Goal: Task Accomplishment & Management: Use online tool/utility

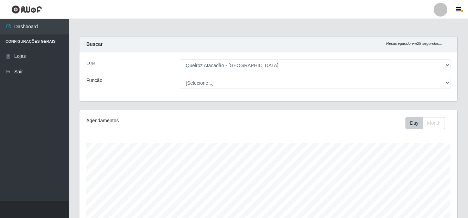
select select "225"
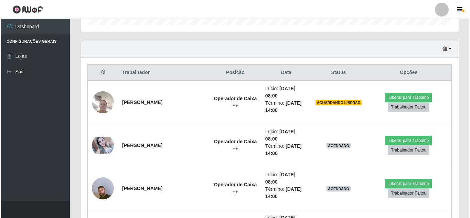
scroll to position [207, 0]
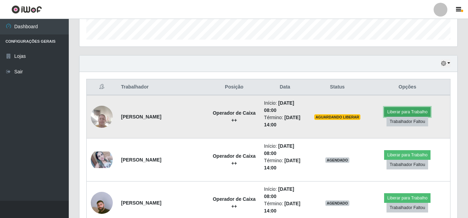
click at [410, 111] on button "Liberar para Trabalho" at bounding box center [407, 112] width 46 height 10
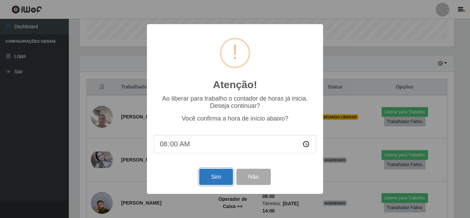
click at [218, 177] on button "Sim" at bounding box center [215, 177] width 33 height 16
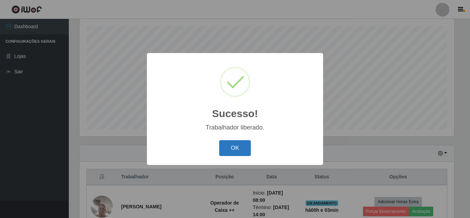
click at [239, 148] on button "OK" at bounding box center [235, 148] width 32 height 16
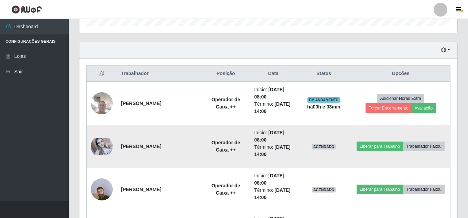
scroll to position [254, 0]
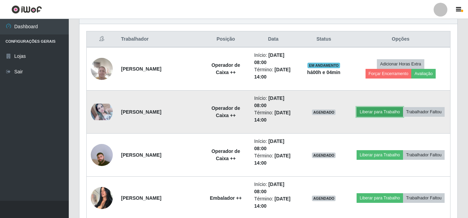
click at [393, 107] on button "Liberar para Trabalho" at bounding box center [380, 112] width 46 height 10
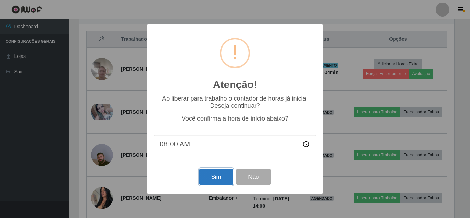
click at [221, 175] on button "Sim" at bounding box center [215, 177] width 33 height 16
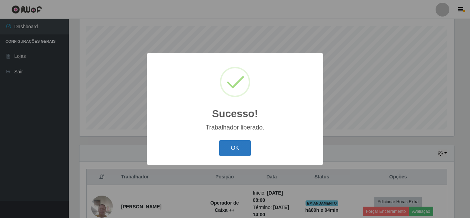
click at [244, 145] on button "OK" at bounding box center [235, 148] width 32 height 16
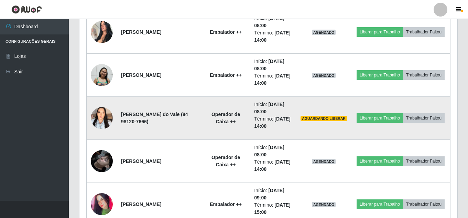
scroll to position [426, 0]
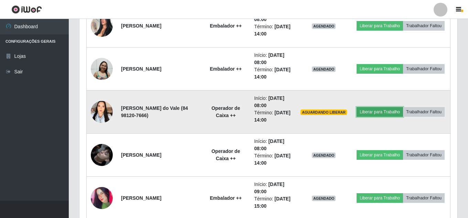
click at [402, 107] on button "Liberar para Trabalho" at bounding box center [380, 112] width 46 height 10
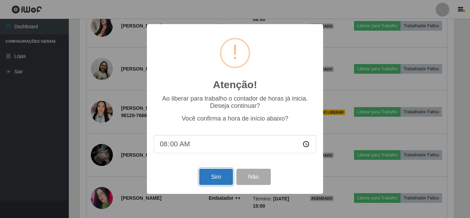
click at [215, 181] on button "Sim" at bounding box center [215, 177] width 33 height 16
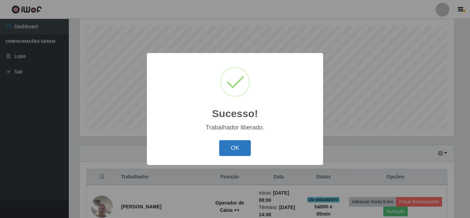
click at [243, 146] on button "OK" at bounding box center [235, 148] width 32 height 16
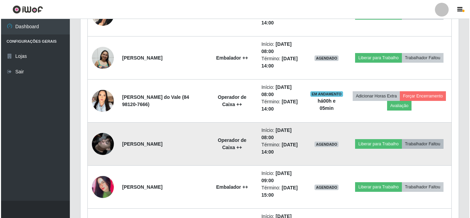
scroll to position [461, 0]
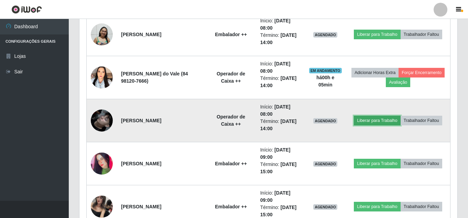
click at [401, 116] on button "Liberar para Trabalho" at bounding box center [377, 121] width 46 height 10
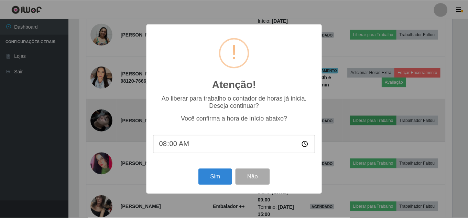
scroll to position [143, 375]
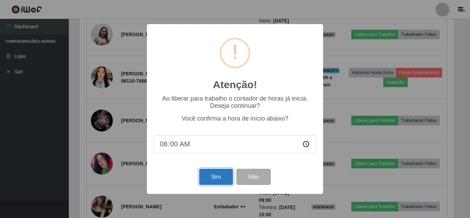
click at [217, 180] on button "Sim" at bounding box center [215, 177] width 33 height 16
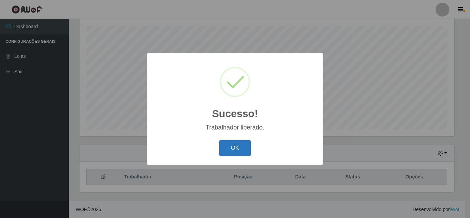
click at [236, 148] on button "OK" at bounding box center [235, 148] width 32 height 16
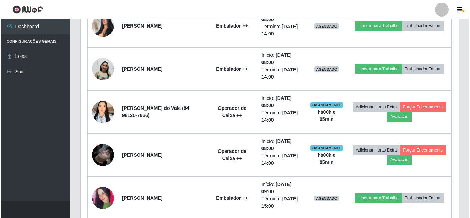
scroll to position [461, 0]
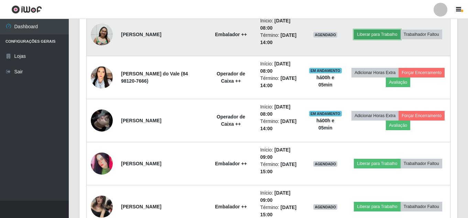
click at [401, 30] on button "Liberar para Trabalho" at bounding box center [377, 35] width 46 height 10
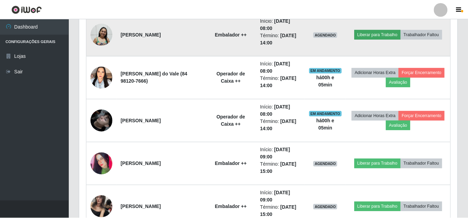
scroll to position [143, 375]
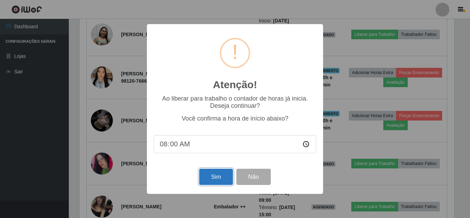
click at [225, 179] on button "Sim" at bounding box center [215, 177] width 33 height 16
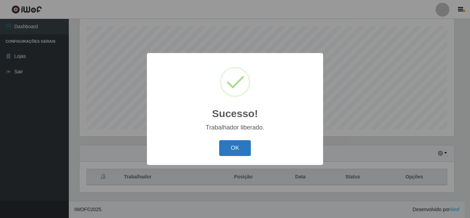
click at [236, 150] on button "OK" at bounding box center [235, 148] width 32 height 16
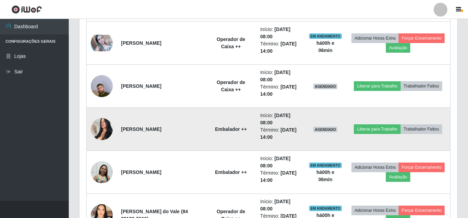
scroll to position [358, 0]
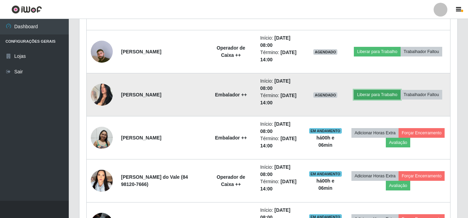
click at [401, 91] on button "Liberar para Trabalho" at bounding box center [377, 95] width 46 height 10
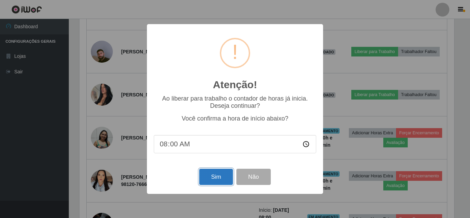
click at [222, 177] on button "Sim" at bounding box center [215, 177] width 33 height 16
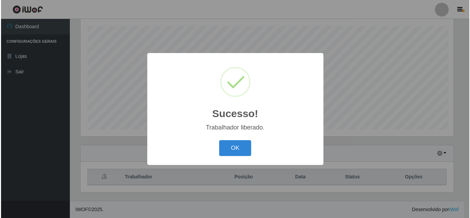
scroll to position [0, 0]
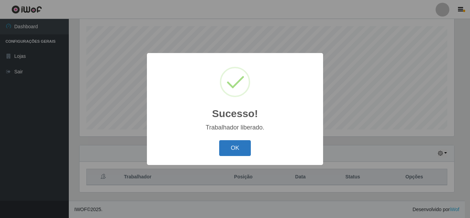
click at [228, 146] on button "OK" at bounding box center [235, 148] width 32 height 16
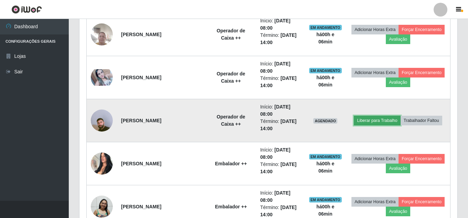
click at [401, 116] on button "Liberar para Trabalho" at bounding box center [377, 121] width 46 height 10
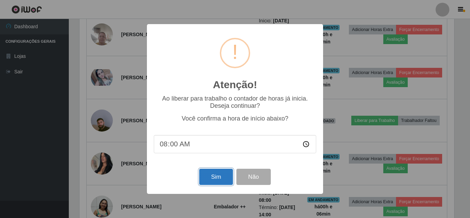
click at [224, 179] on button "Sim" at bounding box center [215, 177] width 33 height 16
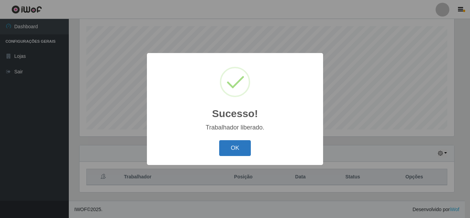
drag, startPoint x: 235, startPoint y: 151, endPoint x: 235, endPoint y: 142, distance: 9.3
click at [235, 150] on button "OK" at bounding box center [235, 148] width 32 height 16
